Goal: Task Accomplishment & Management: Use online tool/utility

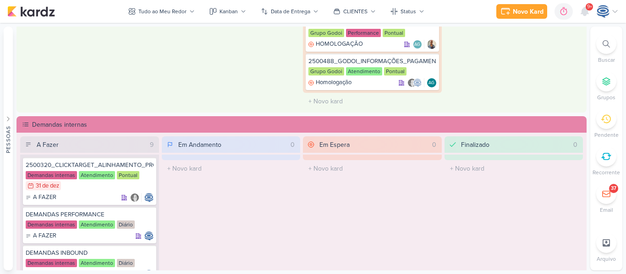
scroll to position [480, 0]
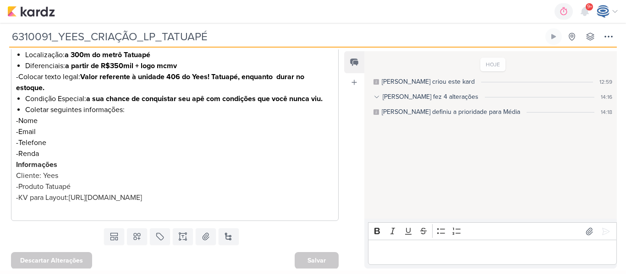
scroll to position [215, 0]
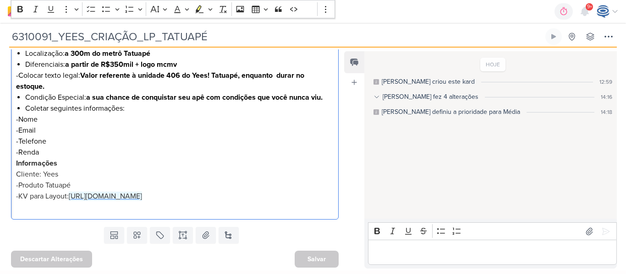
drag, startPoint x: 323, startPoint y: 198, endPoint x: 72, endPoint y: 200, distance: 250.2
click at [72, 200] on p "Cliente: Yees -Produto Tatuapé -KV para Layout: https://drive.google.com/drive/…" at bounding box center [175, 185] width 318 height 33
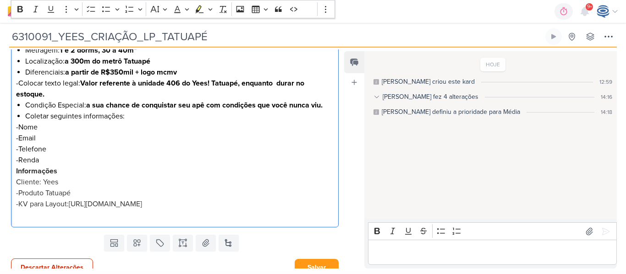
scroll to position [217, 0]
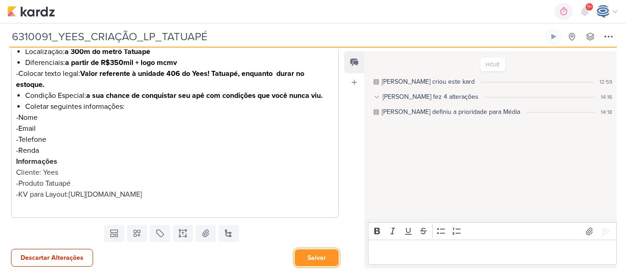
click at [302, 255] on button "Salvar" at bounding box center [317, 258] width 44 height 17
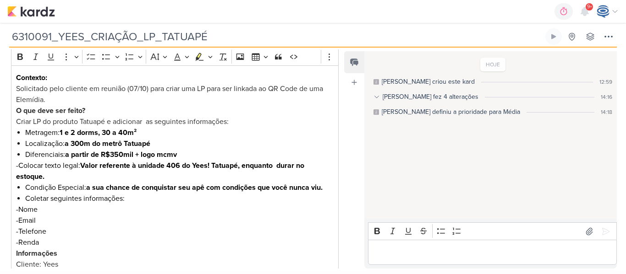
scroll to position [126, 0]
click at [73, 99] on p "Solicitado pelo cliente em reunião (07/10) para criar uma LP para ser linkada a…" at bounding box center [175, 94] width 318 height 22
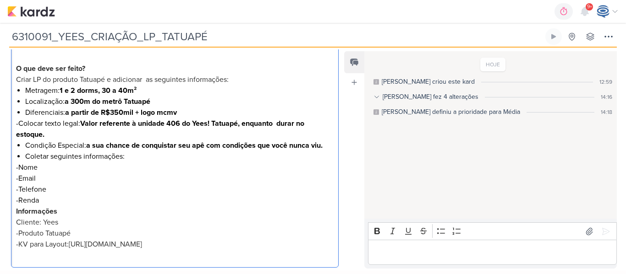
scroll to position [228, 0]
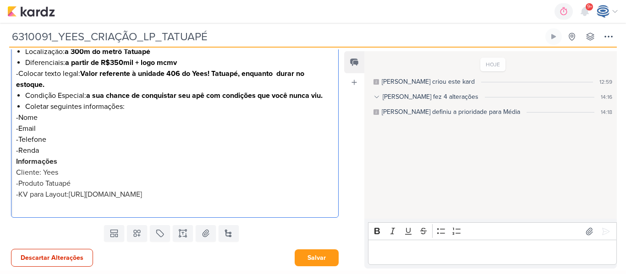
click at [59, 147] on p "-Renda" at bounding box center [175, 150] width 318 height 11
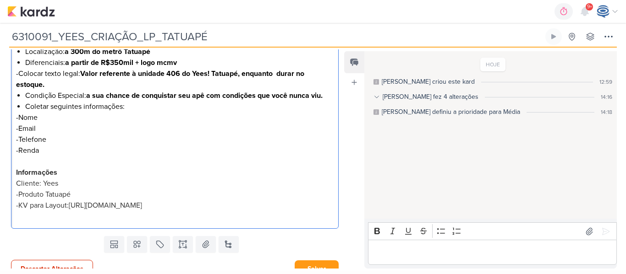
scroll to position [239, 0]
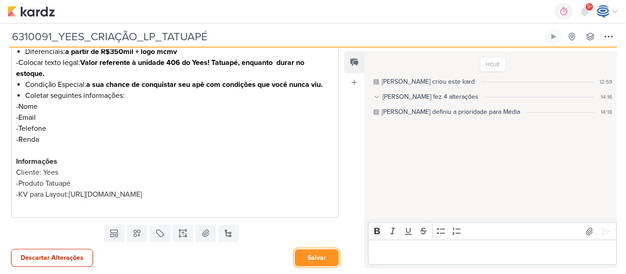
click at [322, 258] on button "Salvar" at bounding box center [317, 258] width 44 height 17
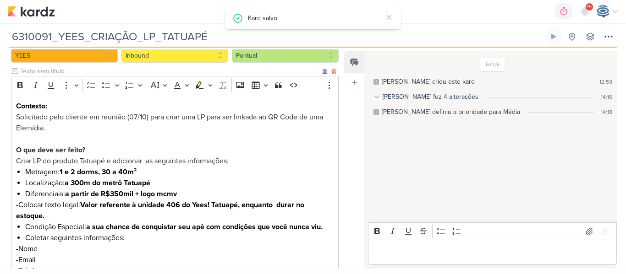
scroll to position [0, 0]
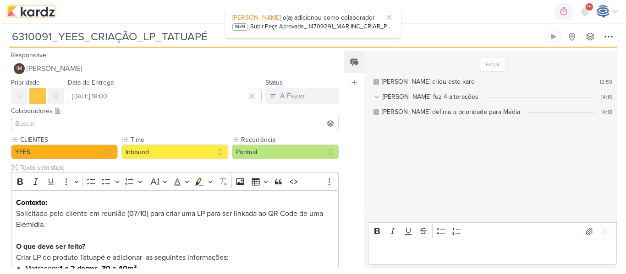
click at [30, 13] on img at bounding box center [31, 11] width 48 height 11
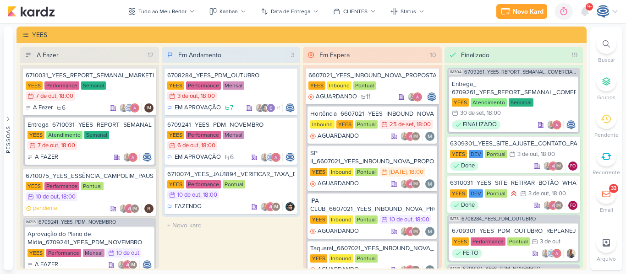
click at [606, 38] on div at bounding box center [606, 44] width 20 height 20
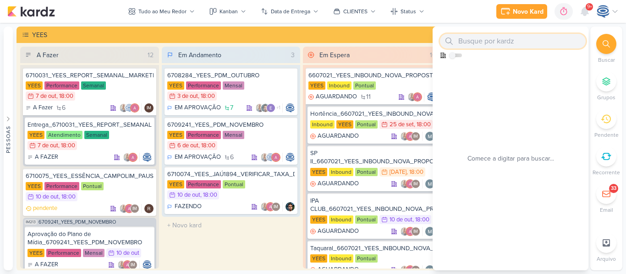
paste input "14708281"
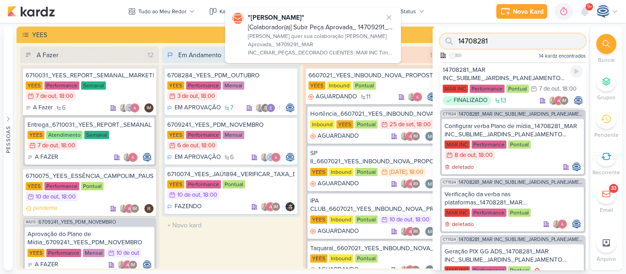
type input "14708281"
click at [511, 73] on div "14708281_MAR INC_SUBLIME_JARDINS_PLANEJAMENTO ESTRATÉGICO" at bounding box center [513, 74] width 140 height 16
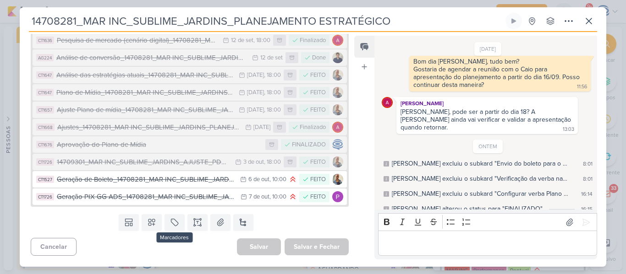
scroll to position [423, 0]
click at [181, 94] on div "Plano de Mídia_14708281_MAR INC_SUBLIME_JARDINS_PLANEJAMENTO ESTRATÉGICO" at bounding box center [145, 93] width 178 height 11
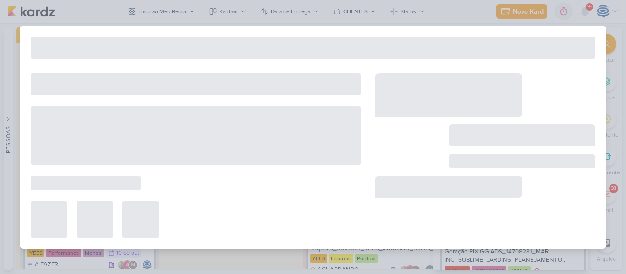
type input "Plano de Mídia_14708281_MAR INC_SUBLIME_JARDINS_PLANEJAMENTO ESTRATÉGICO"
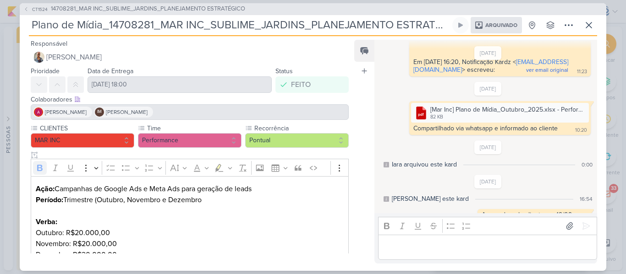
scroll to position [202, 0]
click at [115, 6] on span "14708281_MAR INC_SUBLIME_JARDINS_PLANEJAMENTO ESTRATÉGICO" at bounding box center [148, 9] width 194 height 9
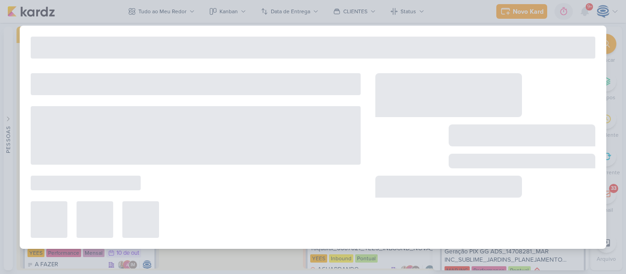
type input "14708281_MAR INC_SUBLIME_JARDINS_PLANEJAMENTO ESTRATÉGICO"
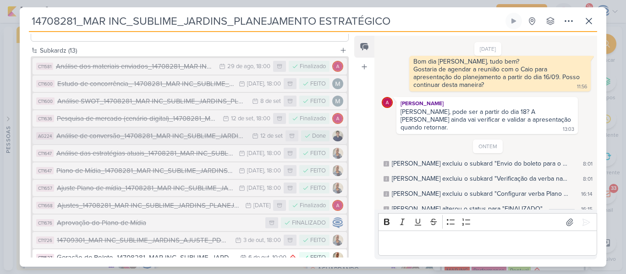
scroll to position [306, 0]
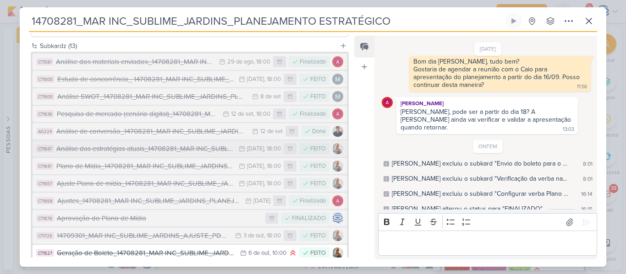
click at [92, 154] on div "Análise das estratégias atuais_14708281_MAR INC_SUBLIME_JARDINS_PLANEJAMENTO ES…" at bounding box center [145, 149] width 178 height 11
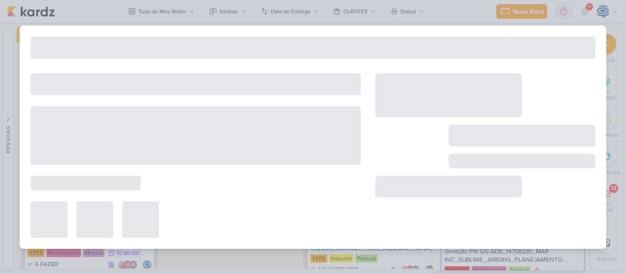
type input "Análise das estratégias atuais_14708281_MAR INC_SUBLIME_JARDINS_PLANEJAMENTO ES…"
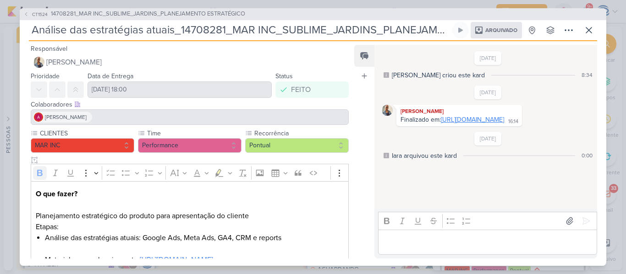
click at [504, 118] on link "https://www.canva.com/design/DAGxXJ0v-io/iSKSUrBc_xmQqqx9Lp7hDw/edit" at bounding box center [472, 120] width 63 height 8
click at [588, 30] on icon at bounding box center [588, 30] width 11 height 11
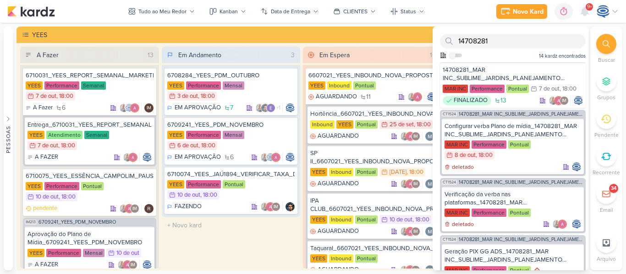
click at [611, 46] on div at bounding box center [606, 44] width 20 height 20
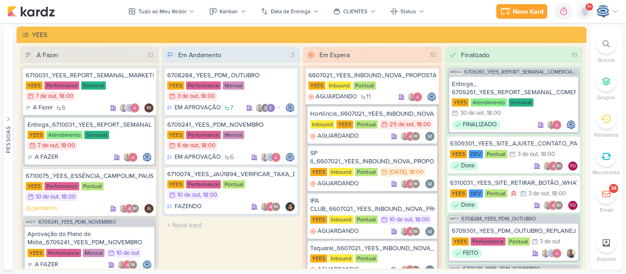
click at [582, 13] on icon at bounding box center [584, 11] width 7 height 8
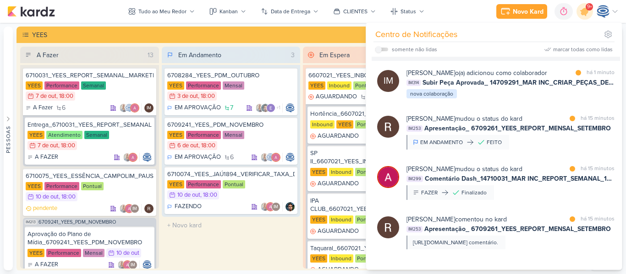
scroll to position [0, 0]
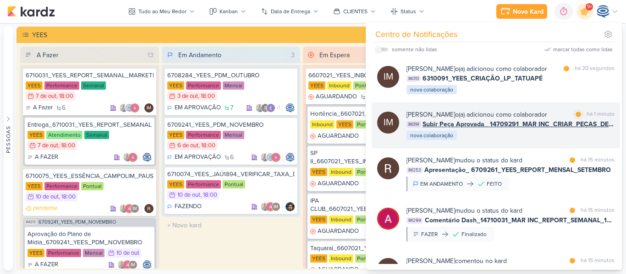
click at [500, 120] on div "Isabella Machado Guimarães o(a) adicionou como colaborador" at bounding box center [476, 115] width 141 height 10
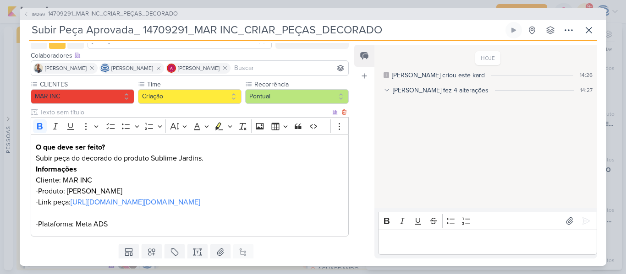
scroll to position [49, 0]
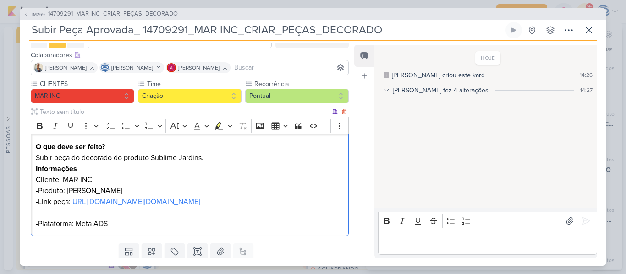
click at [227, 153] on p "Subir peça do decorado do produto Sublime Jardins." at bounding box center [190, 158] width 308 height 11
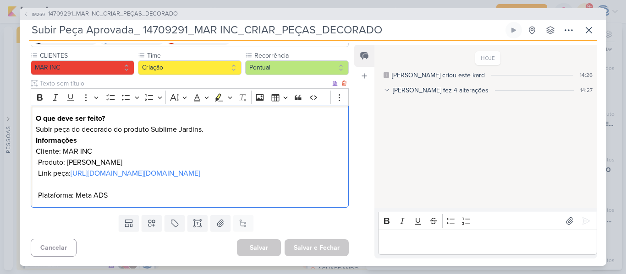
scroll to position [89, 0]
click at [227, 157] on p "-Produto: Sublime Jardins" at bounding box center [190, 162] width 308 height 11
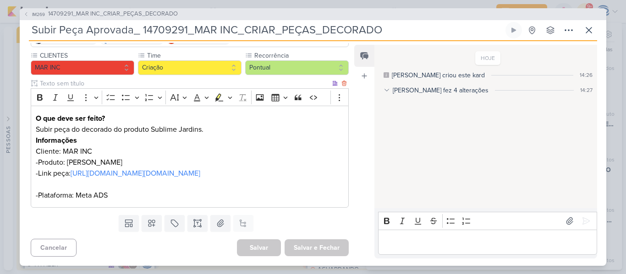
scroll to position [100, 0]
click at [164, 16] on span "14709291_MAR INC_CRIAR_PEÇAS_DECORADO" at bounding box center [113, 14] width 130 height 9
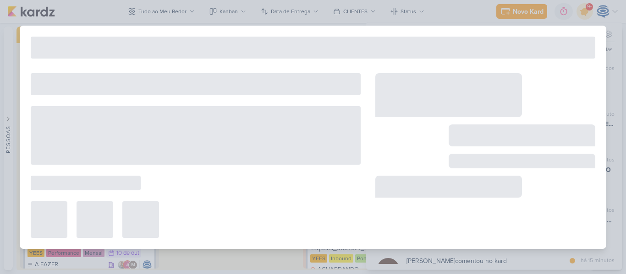
type input "14709291_MAR INC_CRIAR_PEÇAS_DECORADO"
type input "3 de outubro de 2025 às 18:00"
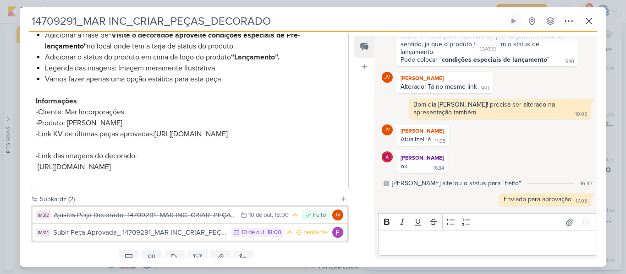
scroll to position [221, 0]
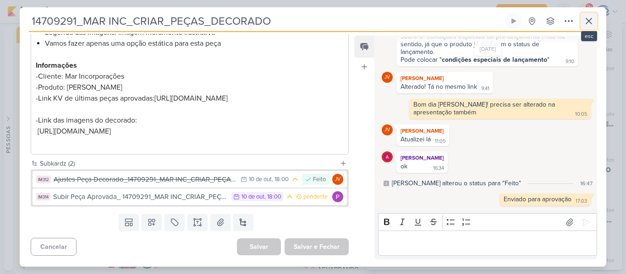
click at [592, 16] on icon at bounding box center [588, 21] width 11 height 11
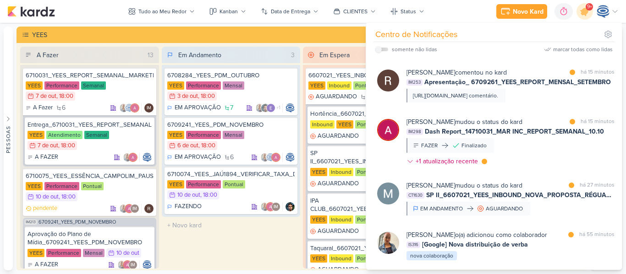
scroll to position [189, 0]
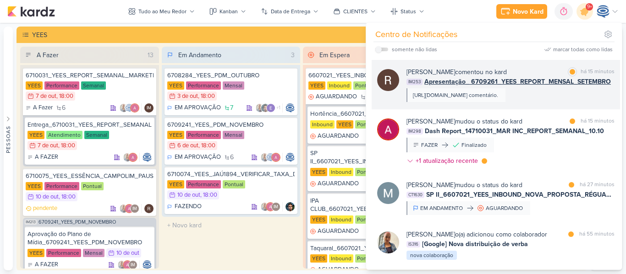
click at [505, 102] on div "https://www.canva.com/design/DAG1I9cfG-c/xQ8Bmm5oD8cp55cQKppnbA/editAguardando …" at bounding box center [455, 95] width 99 height 14
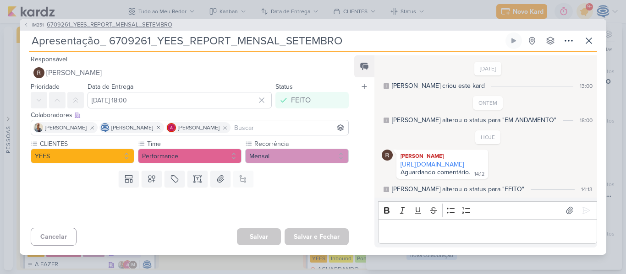
click at [153, 21] on span "6709261_YEES_REPORT_MENSAL_SETEMBRO" at bounding box center [110, 25] width 126 height 9
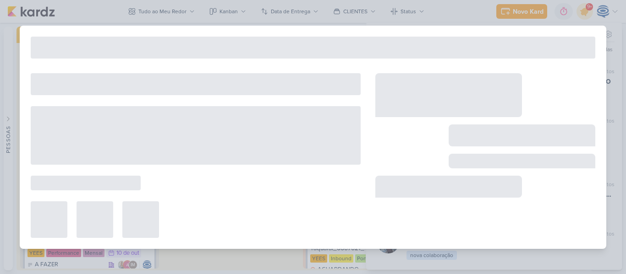
type input "6709261_YEES_REPORT_MENSAL_SETEMBRO"
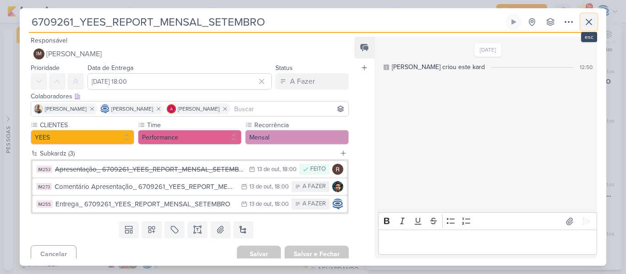
click at [587, 19] on icon at bounding box center [588, 21] width 11 height 11
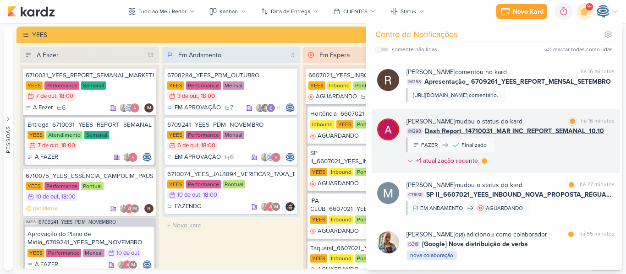
click at [524, 136] on span "Dash Report_14710031_MAR INC_REPORT_SEMANAL_10.10" at bounding box center [514, 131] width 179 height 10
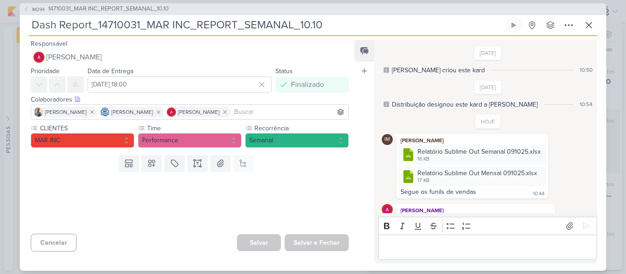
scroll to position [60, 0]
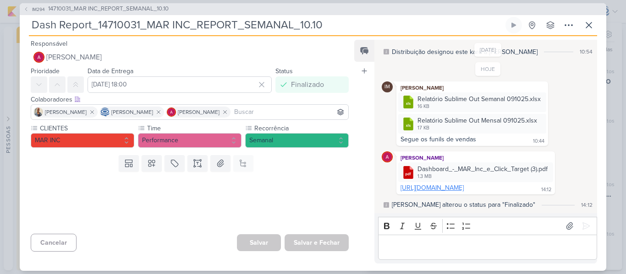
click at [437, 187] on link "https://drive.google.com/file/d/1wIGE24vJhMgrFlSRUyBIxEMCxaqt3_G7/view?usp=driv…" at bounding box center [432, 188] width 63 height 8
click at [589, 28] on icon at bounding box center [588, 25] width 11 height 11
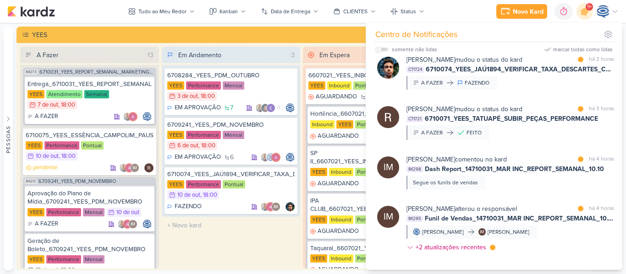
scroll to position [817, 0]
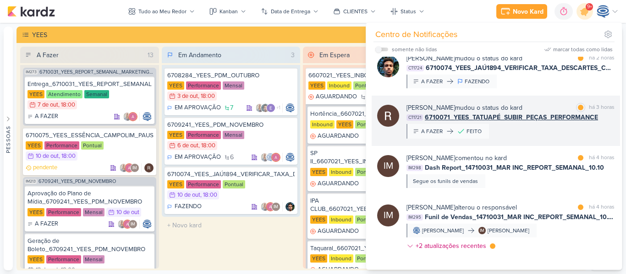
click at [522, 122] on span "6710071_YEES_TATUAPÉ_SUBIR_PEÇAS_PERFORMANCE" at bounding box center [511, 118] width 173 height 10
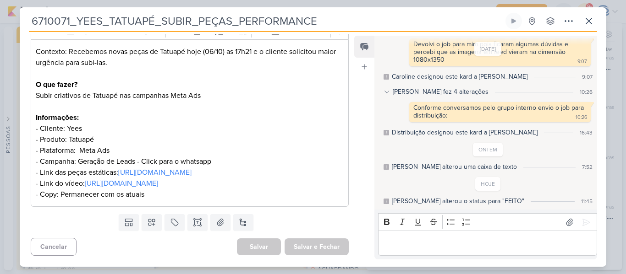
scroll to position [0, 0]
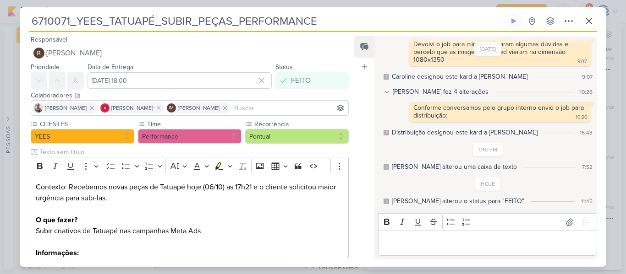
drag, startPoint x: 325, startPoint y: 22, endPoint x: 0, endPoint y: 22, distance: 325.4
click at [0, 22] on div "6710071_YEES_TATUAPÉ_SUBIR_PEÇAS_PERFORMANCE Criado por mim" at bounding box center [313, 137] width 626 height 274
click at [463, 237] on div "Editor editing area: main" at bounding box center [487, 243] width 219 height 25
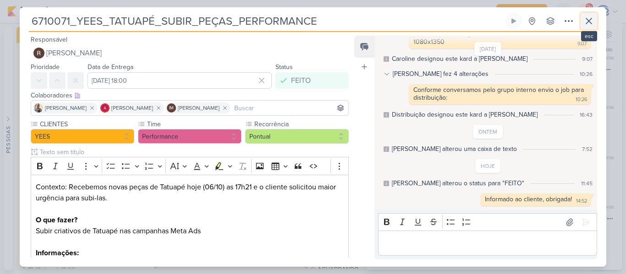
click at [590, 16] on icon at bounding box center [588, 21] width 11 height 11
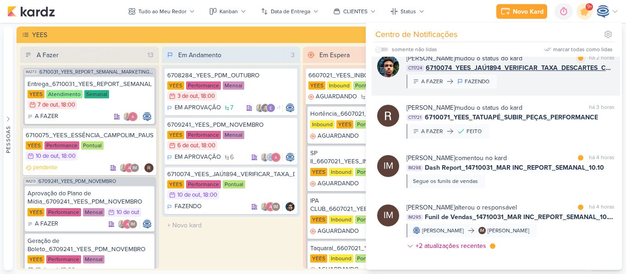
click at [527, 88] on div "Nelito Junior mudou o status do kard marcar como lida há 2 horas CT1724 6710074…" at bounding box center [510, 71] width 208 height 35
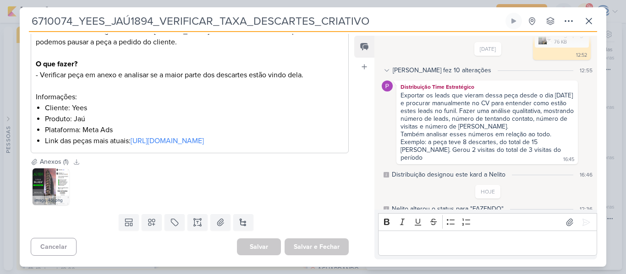
scroll to position [0, 0]
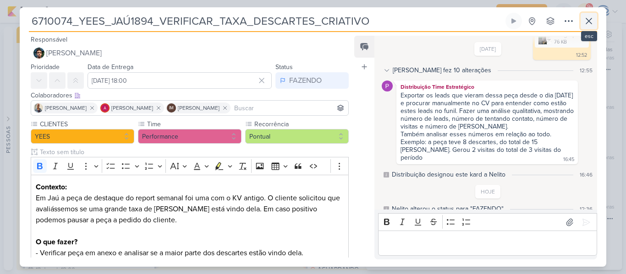
click at [593, 21] on icon at bounding box center [588, 21] width 11 height 11
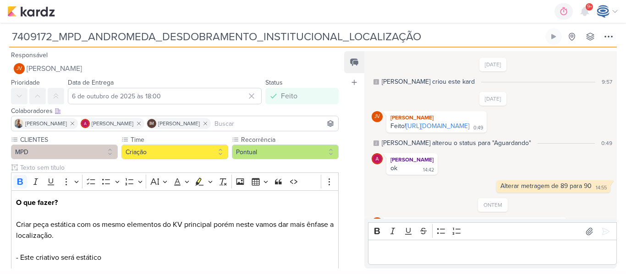
scroll to position [74, 0]
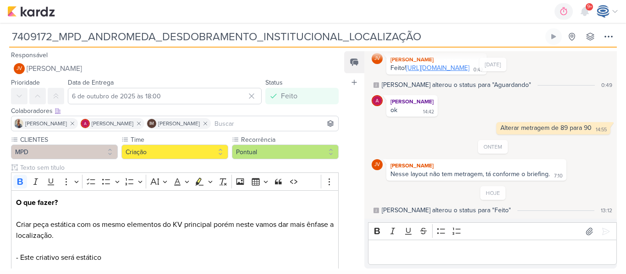
click at [444, 68] on link "[URL][DOMAIN_NAME]" at bounding box center [437, 68] width 63 height 8
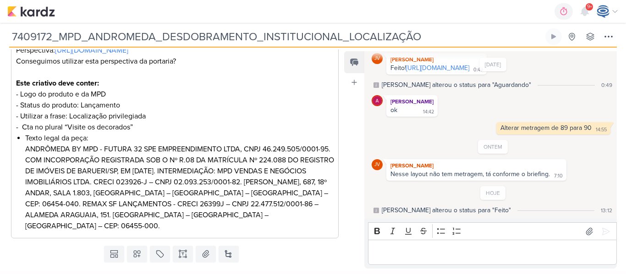
scroll to position [348, 0]
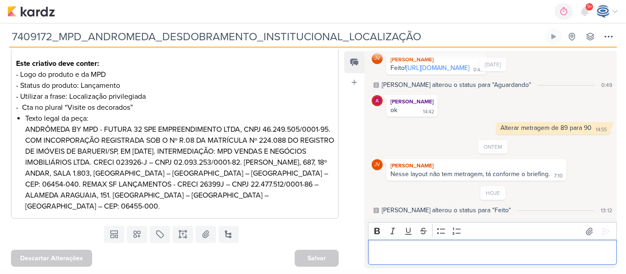
click at [432, 259] on div "Editor editing area: main" at bounding box center [492, 252] width 249 height 25
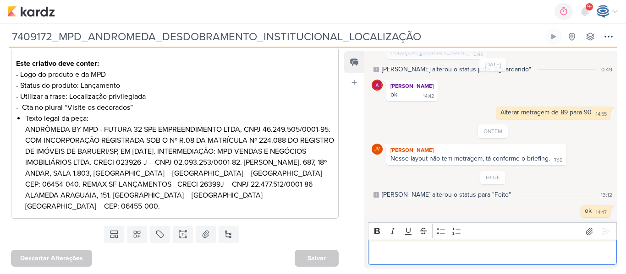
scroll to position [92, 0]
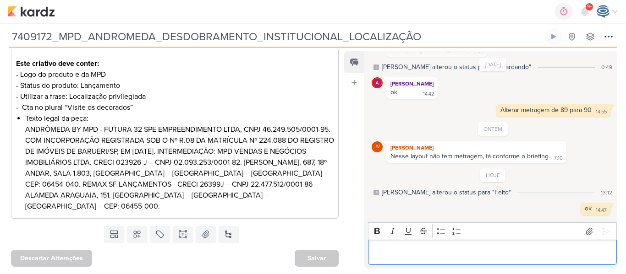
click at [480, 262] on div "Editor editing area: main" at bounding box center [492, 252] width 249 height 25
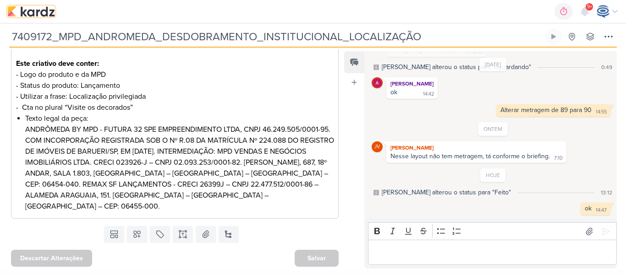
click at [41, 12] on img at bounding box center [31, 11] width 48 height 11
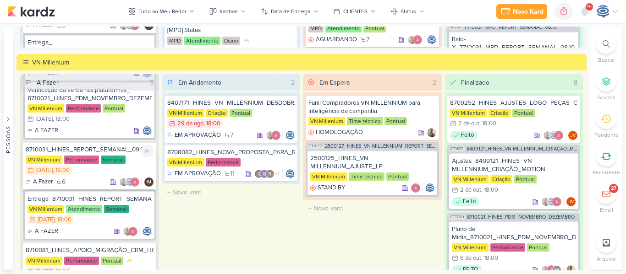
scroll to position [237, 0]
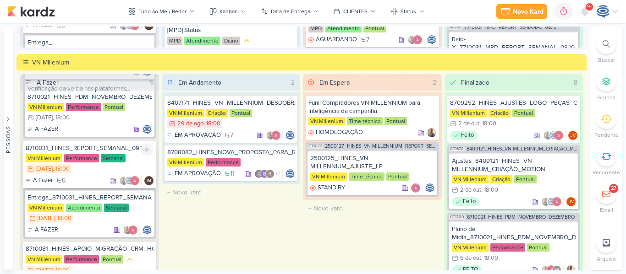
click at [115, 148] on div "8710031_HINES_REPORT_SEMANAL_09.10" at bounding box center [90, 148] width 128 height 8
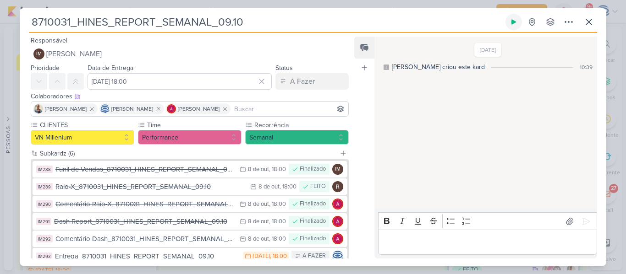
click at [515, 23] on icon at bounding box center [513, 21] width 7 height 7
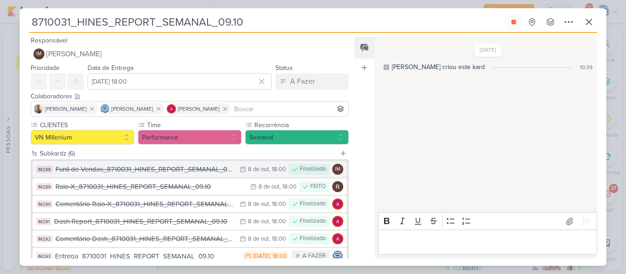
scroll to position [59, 0]
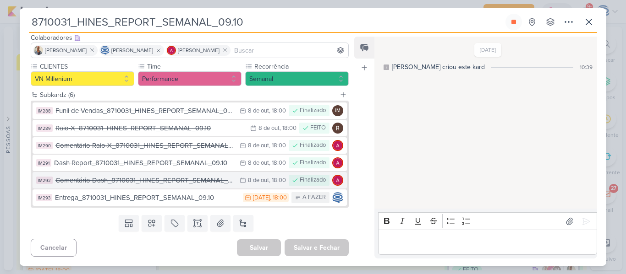
click at [183, 181] on div "Comentário Dash_8710031_HINES_REPORT_SEMANAL_09.10" at bounding box center [145, 181] width 180 height 11
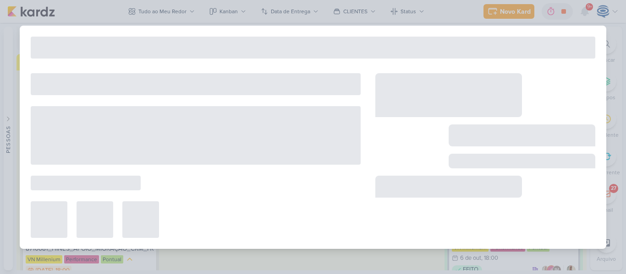
type input "Comentário Dash_8710031_HINES_REPORT_SEMANAL_09.10"
type input "[DATE] 18:00"
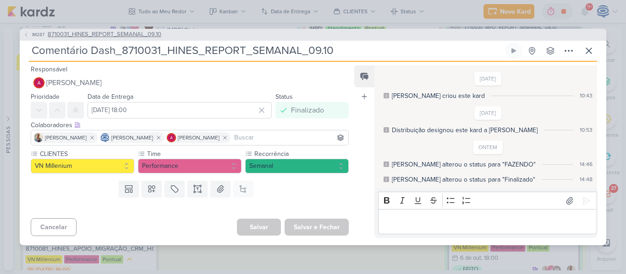
click at [143, 31] on span "8710031_HINES_REPORT_SEMANAL_09.10" at bounding box center [105, 34] width 114 height 9
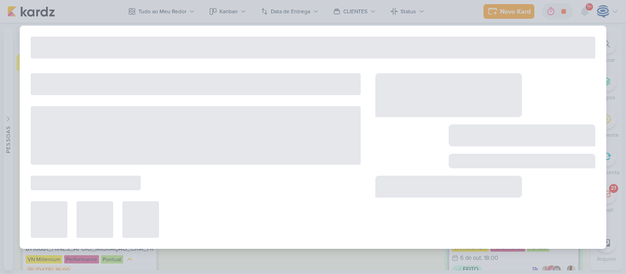
type input "8710031_HINES_REPORT_SEMANAL_09.10"
type input "[DATE] 18:00"
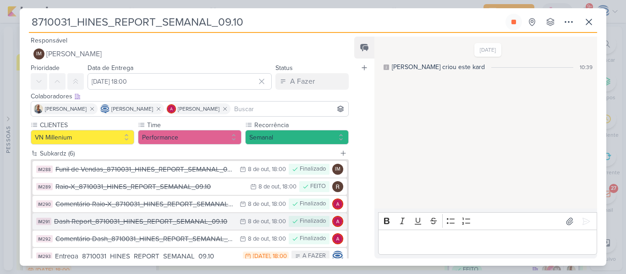
click at [120, 224] on div "Dash Report_8710031_HINES_REPORT_SEMANAL_09.10" at bounding box center [144, 222] width 181 height 11
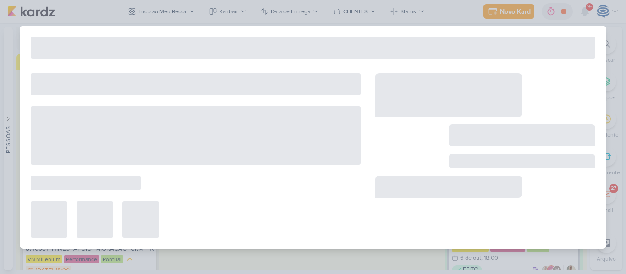
type input "Dash Report_8710031_HINES_REPORT_SEMANAL_09.10"
type input "[DATE] 18:00"
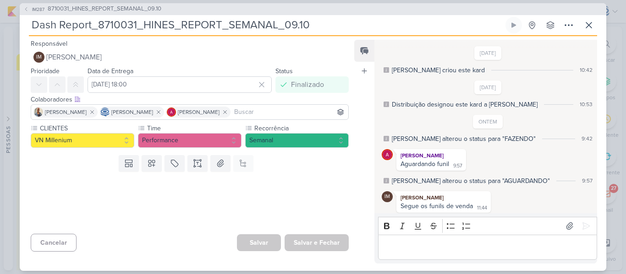
scroll to position [288, 0]
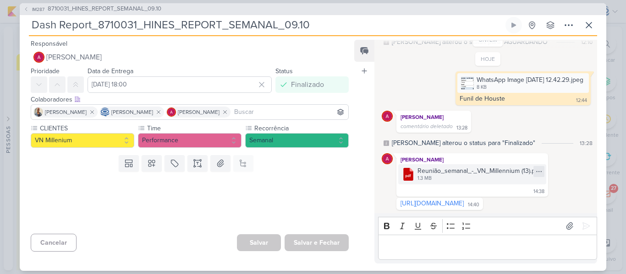
click at [538, 168] on icon at bounding box center [538, 171] width 7 height 7
click at [446, 166] on div "Reunião_semanal_-_VN_Millennium (13).pdf" at bounding box center [478, 171] width 123 height 10
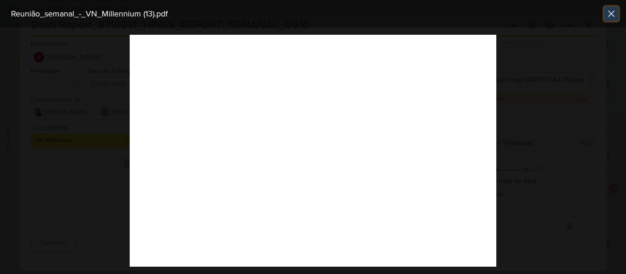
click at [614, 11] on icon at bounding box center [611, 13] width 11 height 11
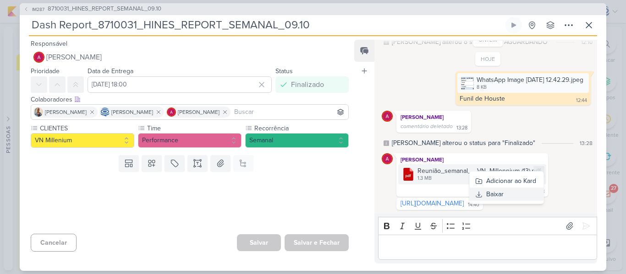
click at [502, 190] on div "Baixar" at bounding box center [494, 195] width 17 height 10
drag, startPoint x: 330, startPoint y: 23, endPoint x: 98, endPoint y: 25, distance: 231.9
click at [98, 25] on input "Dash Report_8710031_HINES_REPORT_SEMANAL_09.10" at bounding box center [266, 25] width 475 height 16
drag, startPoint x: 74, startPoint y: 3, endPoint x: 77, endPoint y: 12, distance: 9.3
click at [77, 12] on div "IM287 8710031_HINES_REPORT_SEMANAL_09.10" at bounding box center [313, 9] width 587 height 12
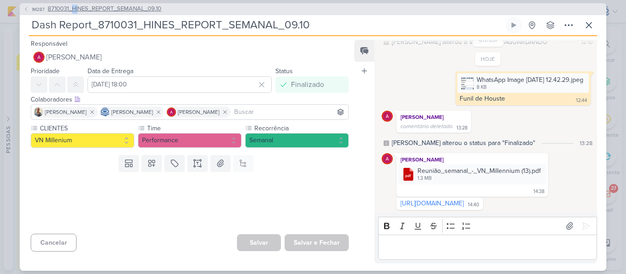
click at [155, 6] on span "8710031_HINES_REPORT_SEMANAL_09.10" at bounding box center [105, 9] width 114 height 9
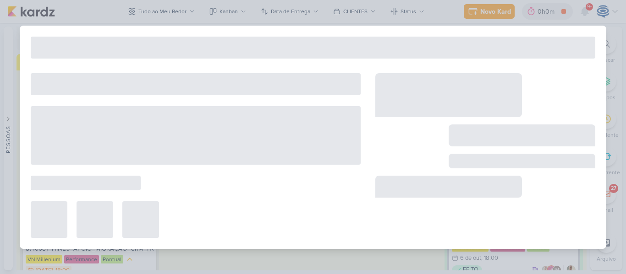
type input "8710031_HINES_REPORT_SEMANAL_09.10"
type input "[DATE] 18:00"
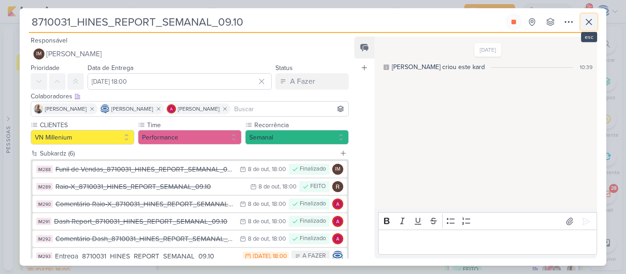
click at [593, 23] on icon at bounding box center [588, 21] width 11 height 11
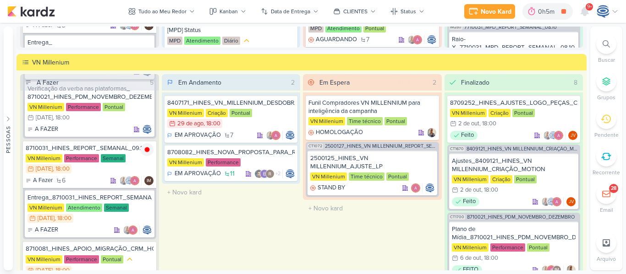
click at [610, 44] on div at bounding box center [606, 44] width 20 height 20
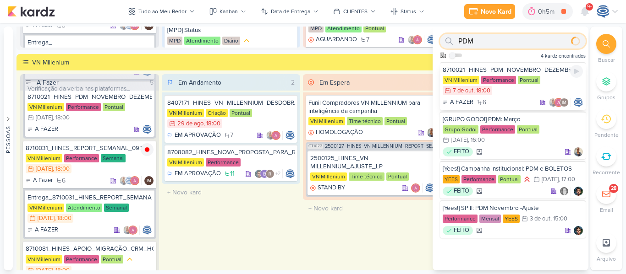
type input "PDM"
click at [530, 67] on div "8710021_HINES_PDM_NOVEMBRO_DEZEMBRO" at bounding box center [513, 70] width 140 height 8
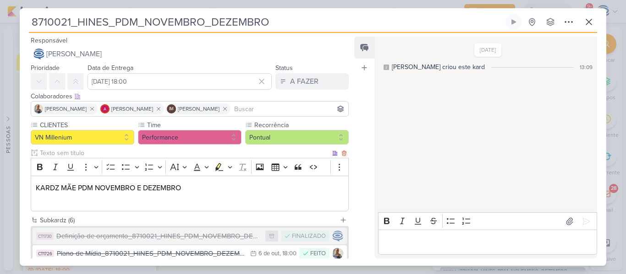
scroll to position [126, 0]
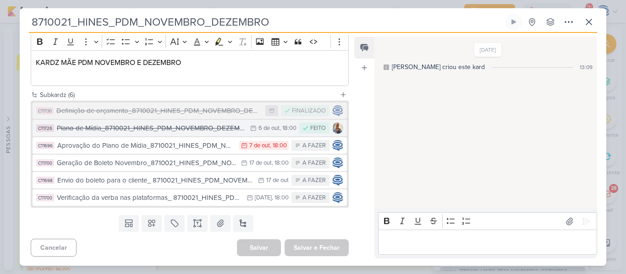
click at [165, 129] on div "Plano de Mídia_8710021_HINES_PDM_NOVEMBRO_DEZEMBRO" at bounding box center [151, 128] width 189 height 11
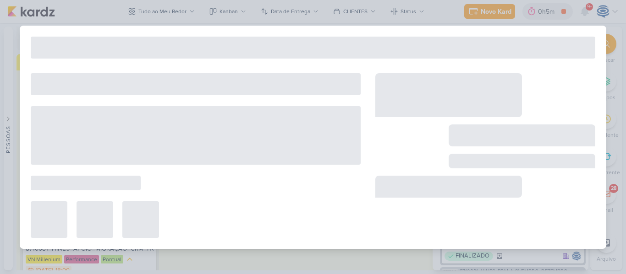
type input "Plano de Mídia_8710021_HINES_PDM_NOVEMBRO_DEZEMBRO"
type input "6 de outubro de 2025 às 18:00"
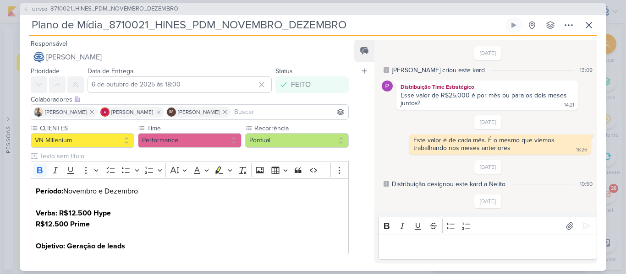
scroll to position [147, 0]
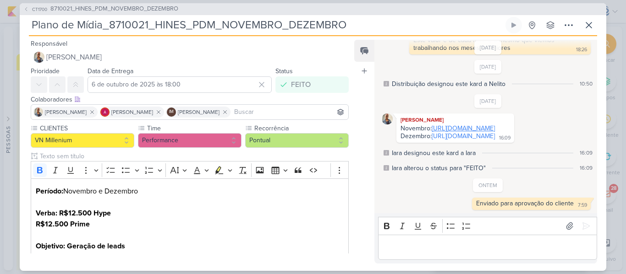
click at [455, 125] on link "[URL][DOMAIN_NAME]" at bounding box center [463, 129] width 63 height 8
click at [589, 22] on icon at bounding box center [588, 25] width 11 height 11
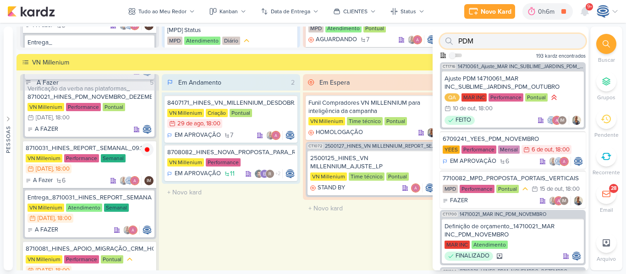
click at [501, 44] on input "PDM" at bounding box center [513, 41] width 146 height 15
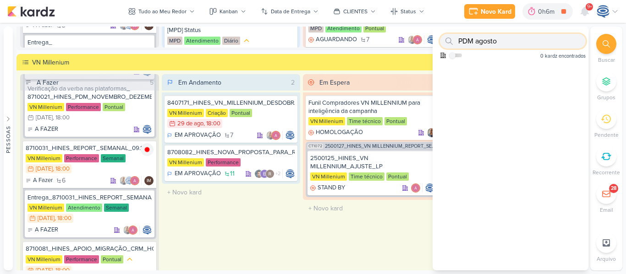
click at [505, 38] on input "PDM agosto" at bounding box center [513, 41] width 146 height 15
type input "P"
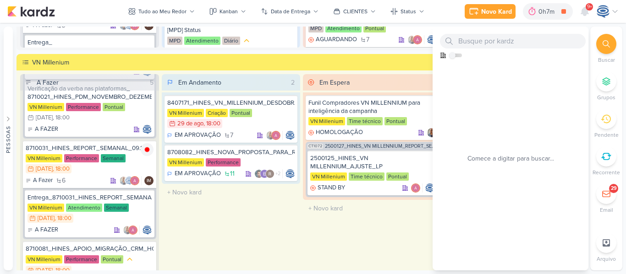
click at [279, 229] on div "Em Andamento 2 8407171_HINES_VN_MILLENNIUM_DESDOBRAMENTO_DE_PEÇAS_V1 VN Milleni…" at bounding box center [231, 185] width 139 height 222
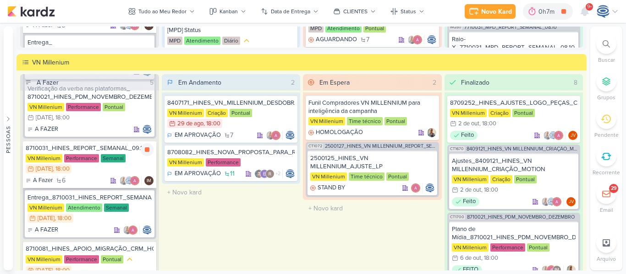
click at [128, 152] on div "8710031_HINES_REPORT_SEMANAL_09.10" at bounding box center [90, 148] width 128 height 8
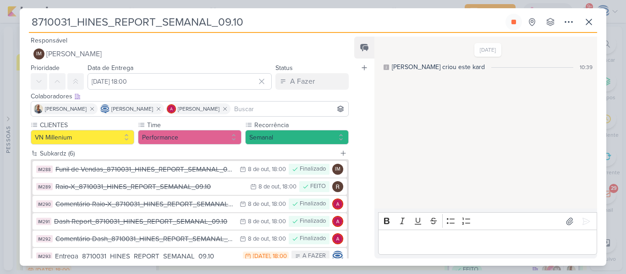
scroll to position [59, 0]
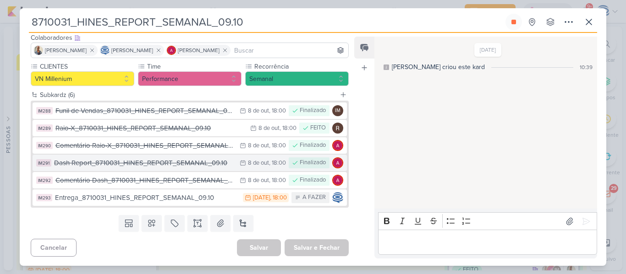
click at [140, 159] on div "Dash Report_8710031_HINES_REPORT_SEMANAL_09.10" at bounding box center [144, 163] width 181 height 11
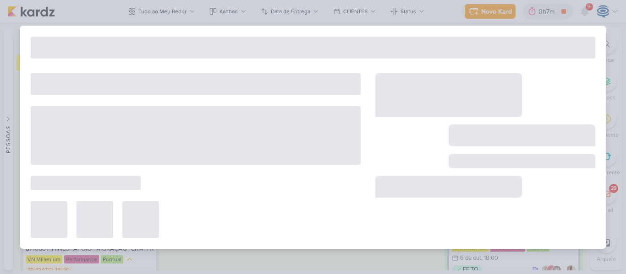
type input "Dash Report_8710031_HINES_REPORT_SEMANAL_09.10"
type input "[DATE] 18:00"
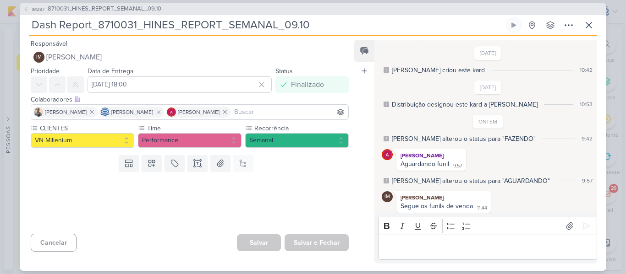
scroll to position [288, 0]
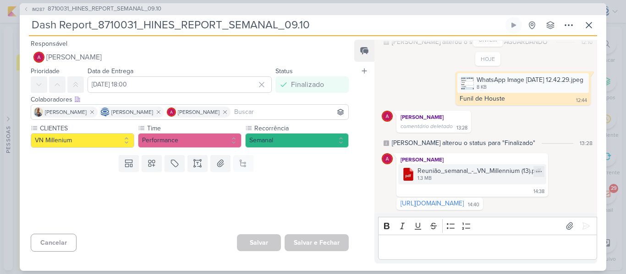
click at [446, 166] on div "Reunião_semanal_-_VN_Millennium (13).pdf" at bounding box center [478, 171] width 123 height 10
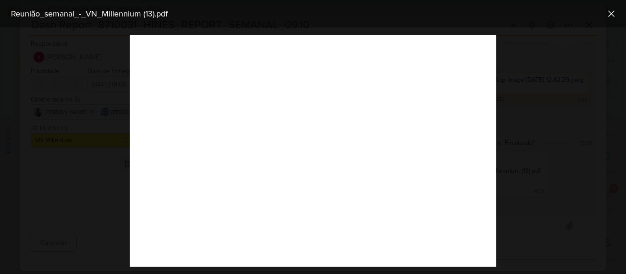
click at [93, 60] on div at bounding box center [313, 150] width 626 height 247
